Goal: Complete application form

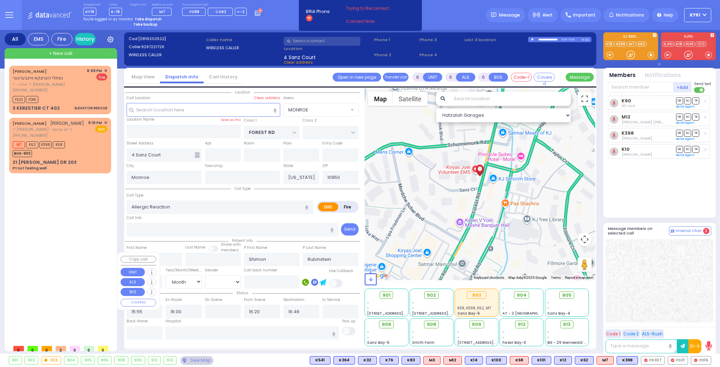
select select "MONROE"
select select "Month"
select select "[DEMOGRAPHIC_DATA]"
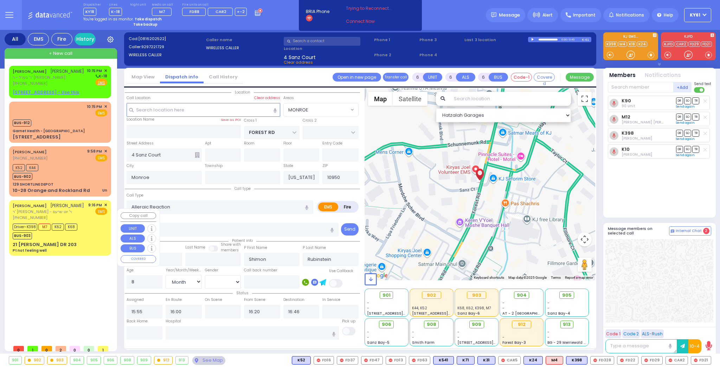
select select "MONROE"
select select "Month"
select select "[DEMOGRAPHIC_DATA]"
